Goal: Information Seeking & Learning: Understand process/instructions

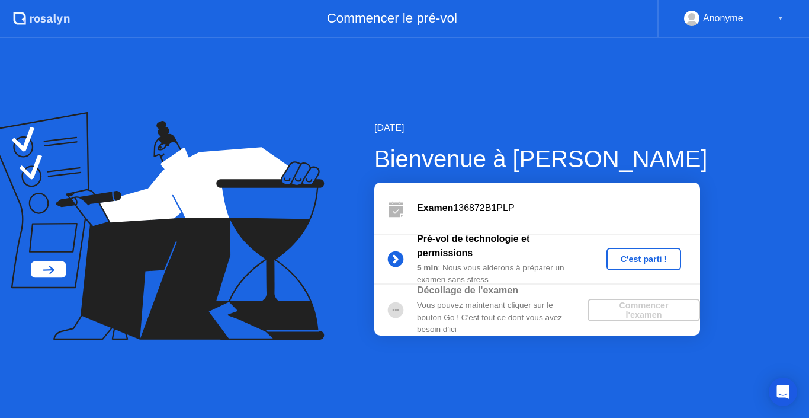
click at [625, 258] on div "C'est parti !" at bounding box center [644, 258] width 66 height 9
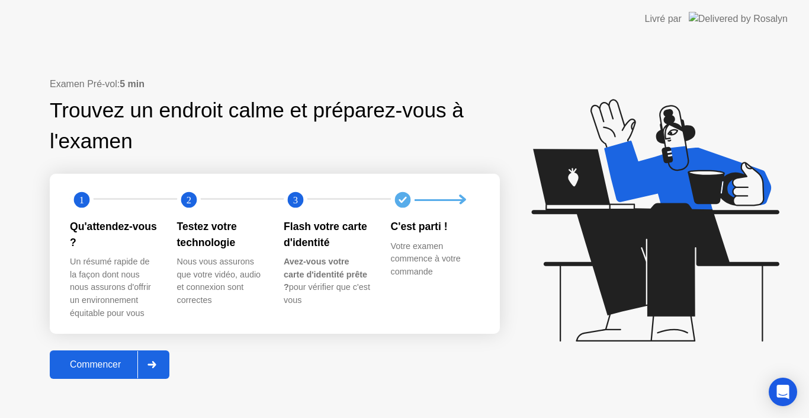
click at [160, 364] on div at bounding box center [151, 364] width 28 height 27
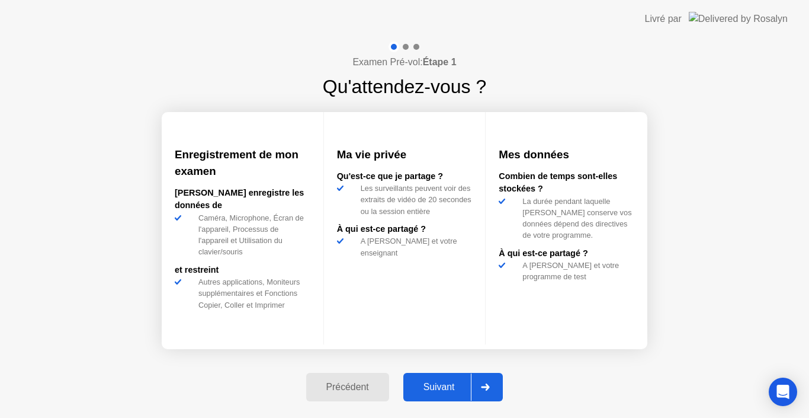
click at [492, 382] on div at bounding box center [485, 386] width 28 height 27
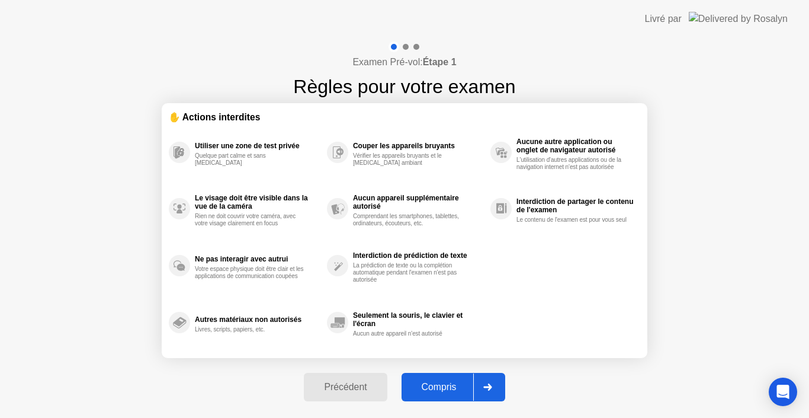
click at [434, 384] on div "Compris" at bounding box center [439, 387] width 68 height 11
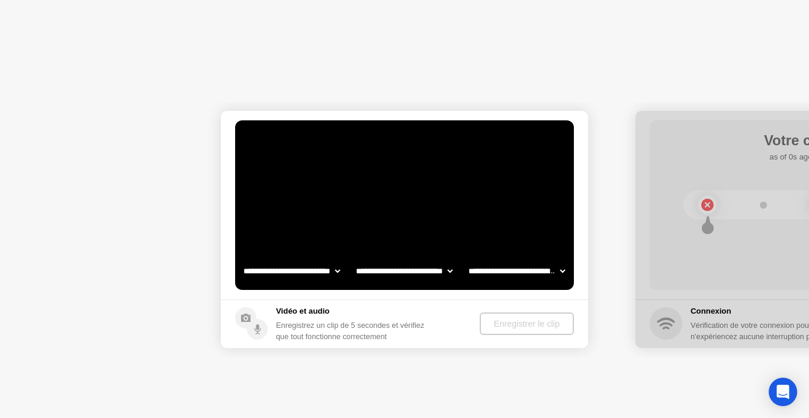
select select "**********"
select select "*******"
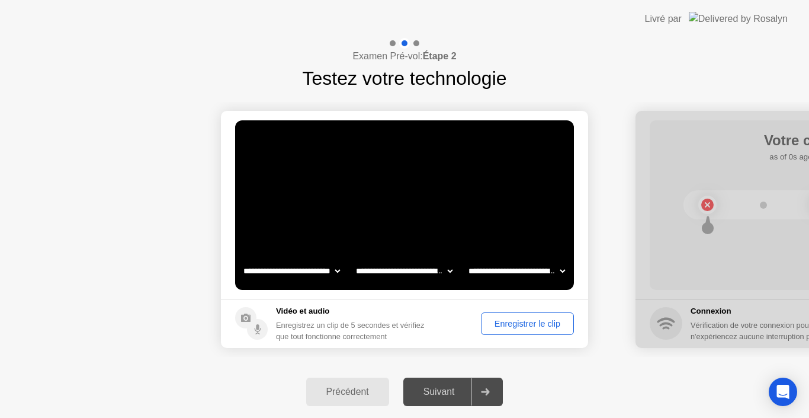
click at [488, 316] on button "Enregistrer le clip" at bounding box center [527, 323] width 93 height 23
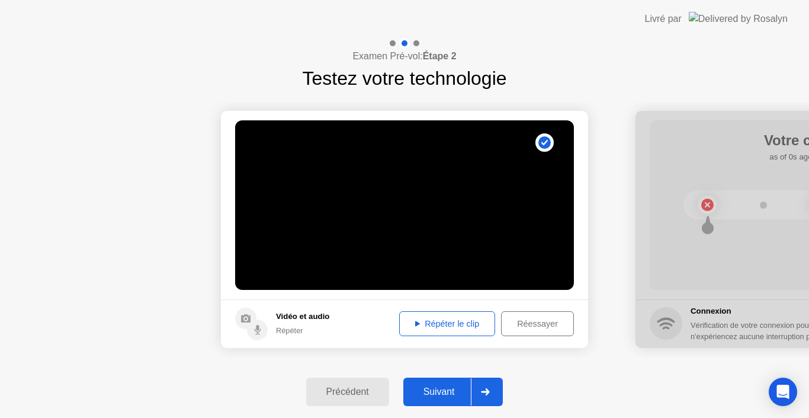
click at [447, 325] on div "Répéter le clip" at bounding box center [447, 323] width 88 height 9
click at [447, 322] on div "Répéter le clip" at bounding box center [447, 323] width 88 height 9
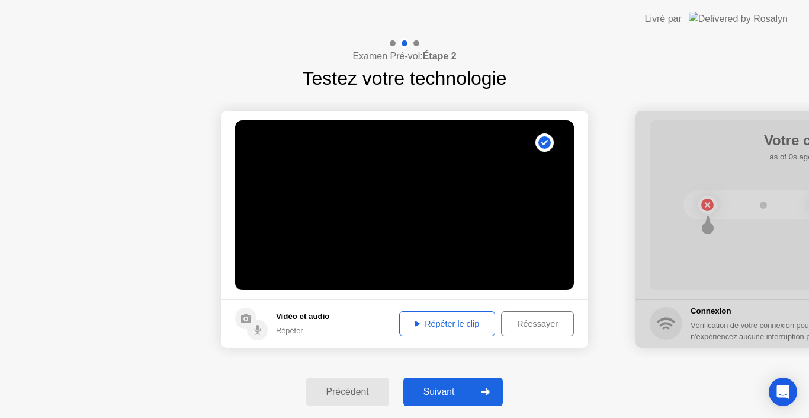
click at [447, 322] on div "Répéter le clip" at bounding box center [447, 323] width 88 height 9
click at [427, 320] on div "Répéter le clip" at bounding box center [447, 323] width 88 height 9
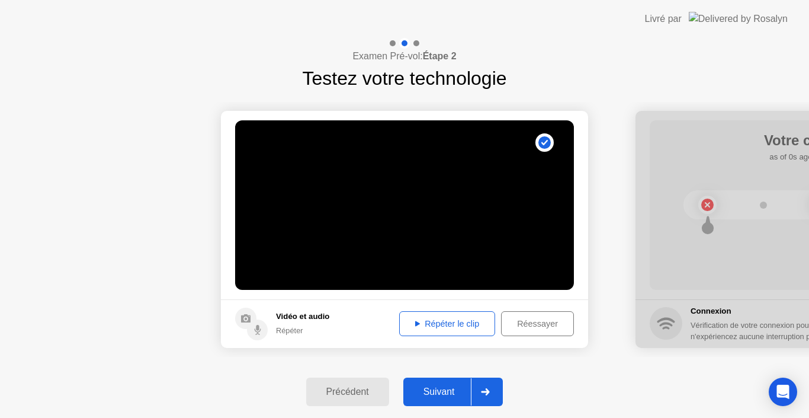
click at [437, 316] on button "Répéter le clip" at bounding box center [447, 323] width 96 height 25
click at [367, 392] on div "Précédent" at bounding box center [348, 391] width 76 height 11
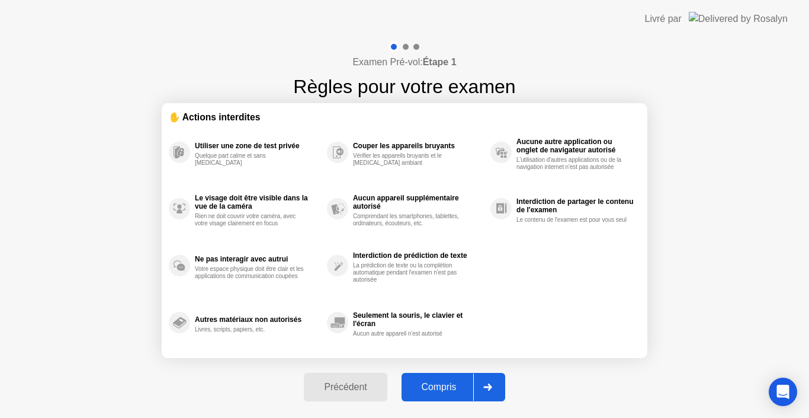
click at [367, 392] on div "Précédent" at bounding box center [345, 387] width 76 height 11
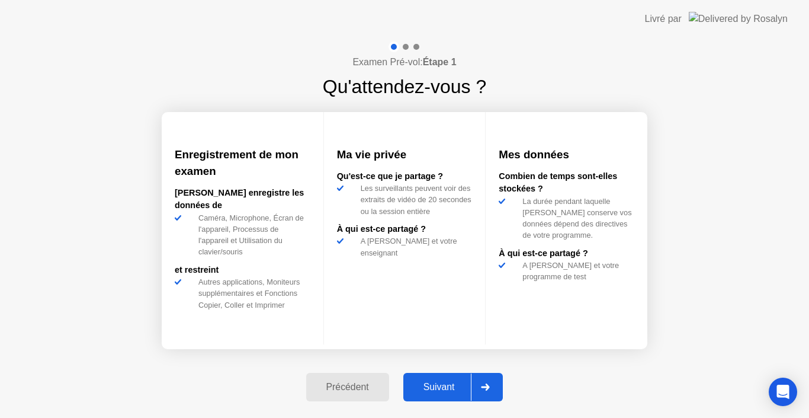
click at [367, 392] on div "Précédent" at bounding box center [348, 387] width 76 height 11
